Goal: Information Seeking & Learning: Learn about a topic

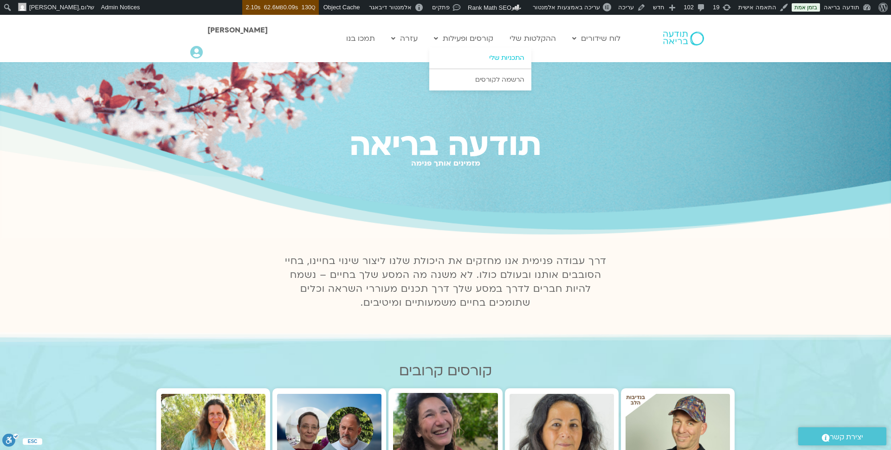
click at [501, 58] on link "התכניות שלי" at bounding box center [480, 57] width 102 height 21
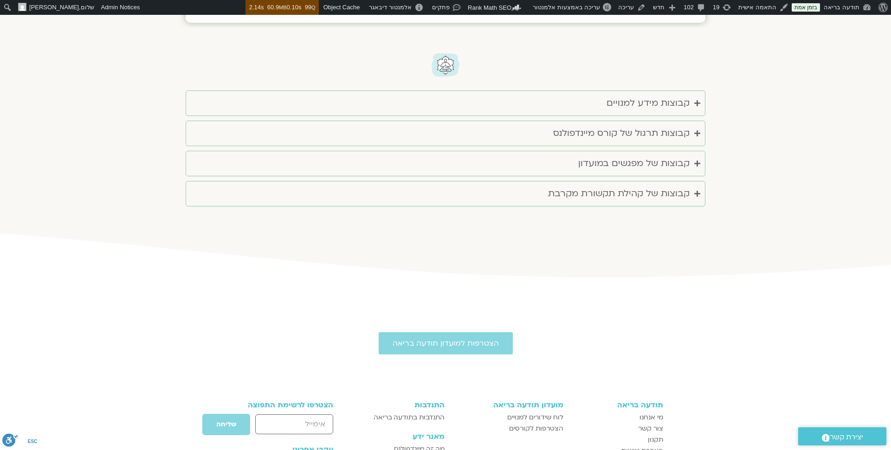
scroll to position [1965, 0]
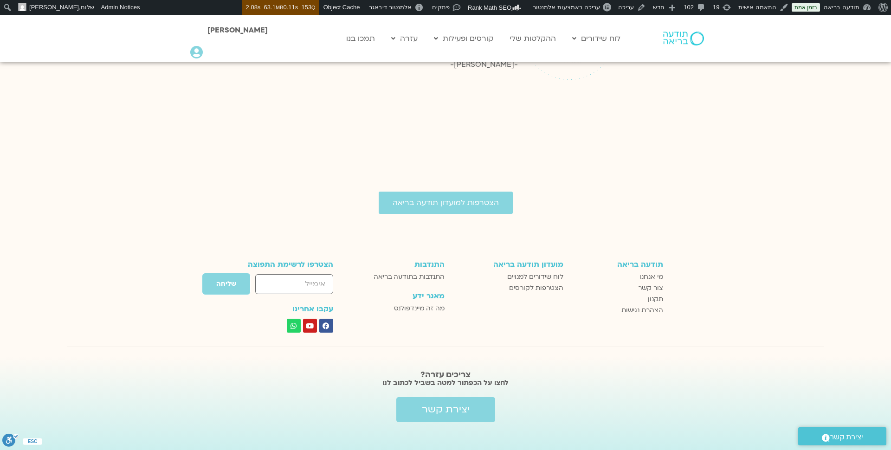
scroll to position [1610, 0]
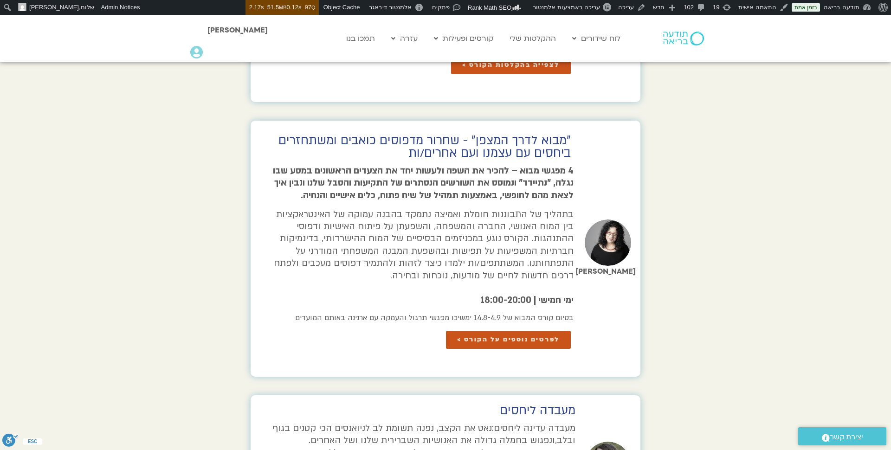
scroll to position [1392, 0]
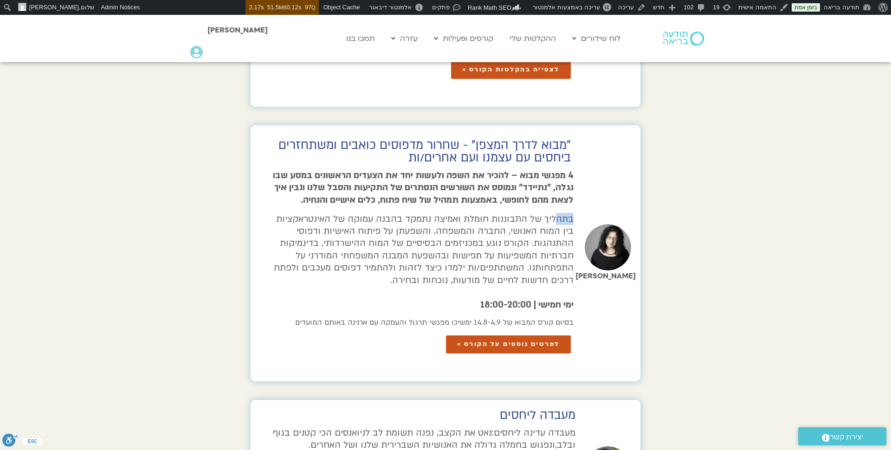
drag, startPoint x: 572, startPoint y: 206, endPoint x: 559, endPoint y: 208, distance: 14.0
click at [559, 213] on p "בתהליך של התבוננות חומלת ואמיצה נתמקד בהבנה עמוקה של האינטראקציות בין המוח האנו…" at bounding box center [419, 249] width 308 height 73
click at [564, 213] on p "בתהליך של התבוננות חומלת ואמיצה נתמקד בהבנה עמוקה של האינטראקציות בין המוח האנו…" at bounding box center [419, 249] width 308 height 73
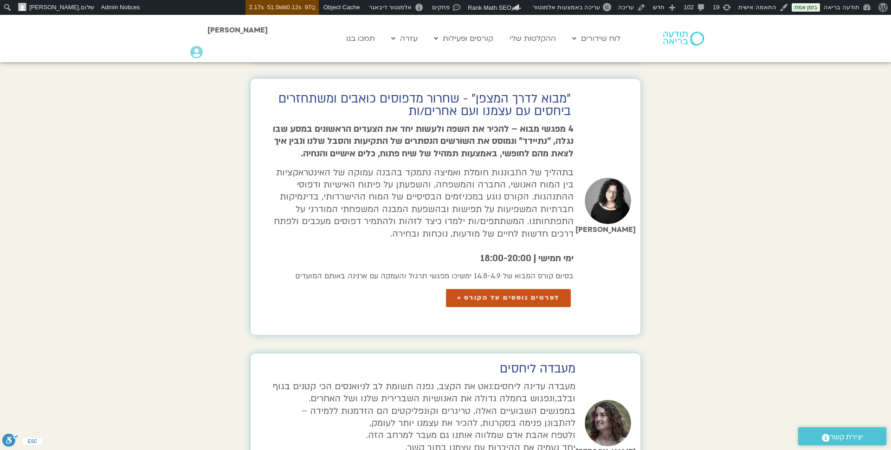
scroll to position [1407, 0]
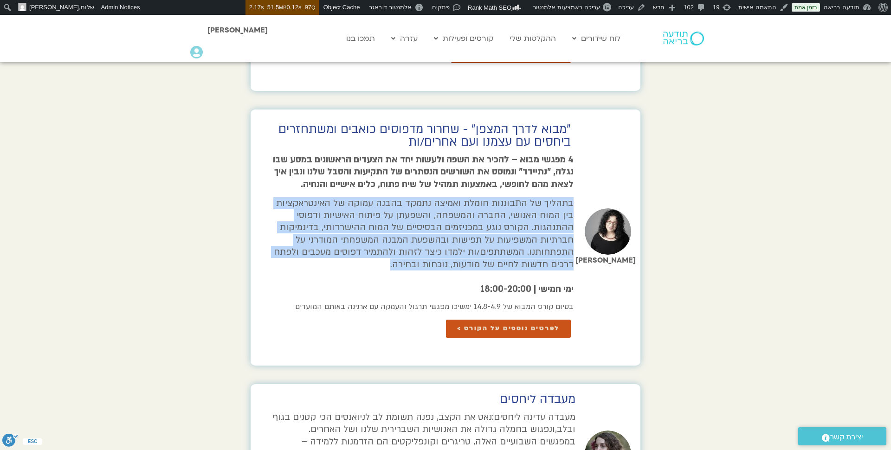
drag, startPoint x: 574, startPoint y: 190, endPoint x: 433, endPoint y: 256, distance: 155.6
click at [433, 256] on div ""מבוא לדרך המצפן" - שחרור מדפוסים כואבים ומשתחזרים ביחסים עם עצמנו ועם אחרים/ות…" at bounding box center [418, 237] width 311 height 256
copy p "בתהליך של התבוננות חומלת ואמיצה נתמקד בהבנה עמוקה של האינטראקציות בין המוח האנו…"
